Goal: Task Accomplishment & Management: Use online tool/utility

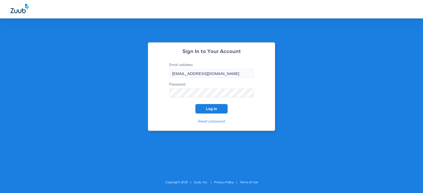
click at [211, 112] on button "Log In" at bounding box center [211, 109] width 32 height 10
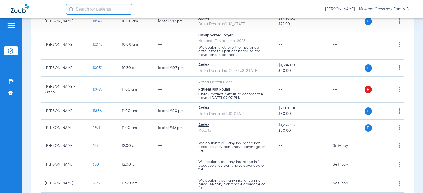
scroll to position [158, 0]
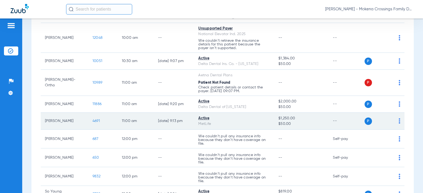
click at [92, 120] on span "4691" at bounding box center [95, 121] width 7 height 4
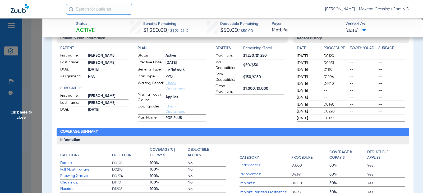
scroll to position [79, 0]
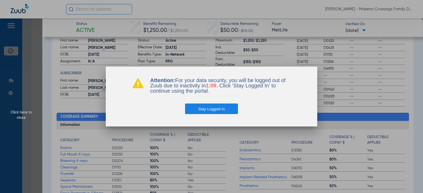
click at [225, 108] on button "Stay Logged In" at bounding box center [211, 109] width 53 height 11
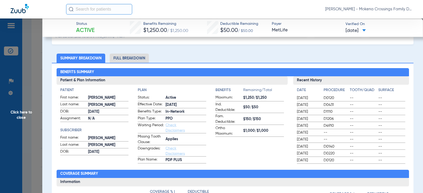
scroll to position [0, 0]
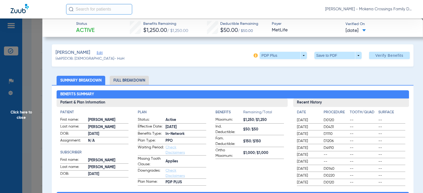
click at [20, 115] on span "Click here to close" at bounding box center [21, 114] width 42 height 193
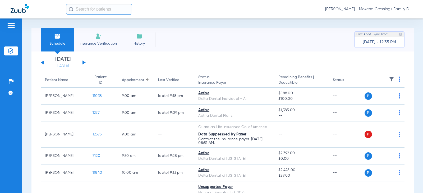
click at [73, 66] on link "[DATE]" at bounding box center [63, 65] width 32 height 5
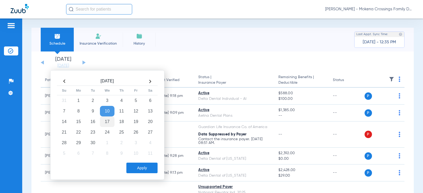
click at [105, 122] on td "17" at bounding box center [107, 121] width 14 height 11
click at [137, 166] on button "Apply" at bounding box center [141, 168] width 31 height 11
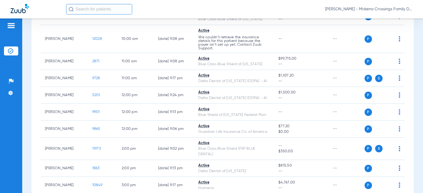
scroll to position [93, 0]
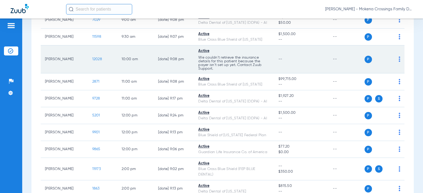
click at [92, 59] on span "12028" at bounding box center [97, 59] width 10 height 4
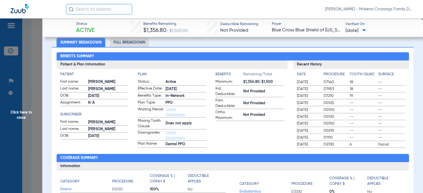
scroll to position [0, 0]
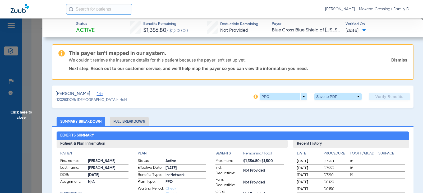
click at [97, 95] on span "Edit" at bounding box center [99, 94] width 5 height 5
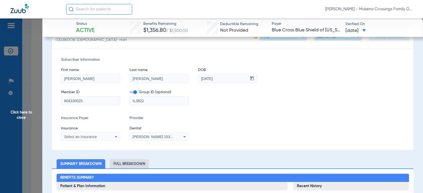
scroll to position [79, 0]
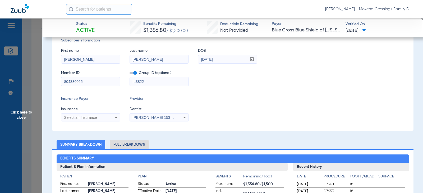
click at [22, 114] on span "Click here to close" at bounding box center [21, 114] width 42 height 193
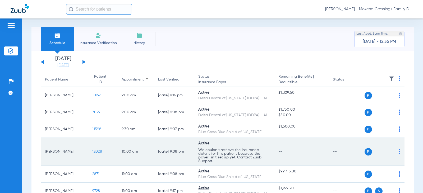
scroll to position [0, 0]
